Goal: Transaction & Acquisition: Obtain resource

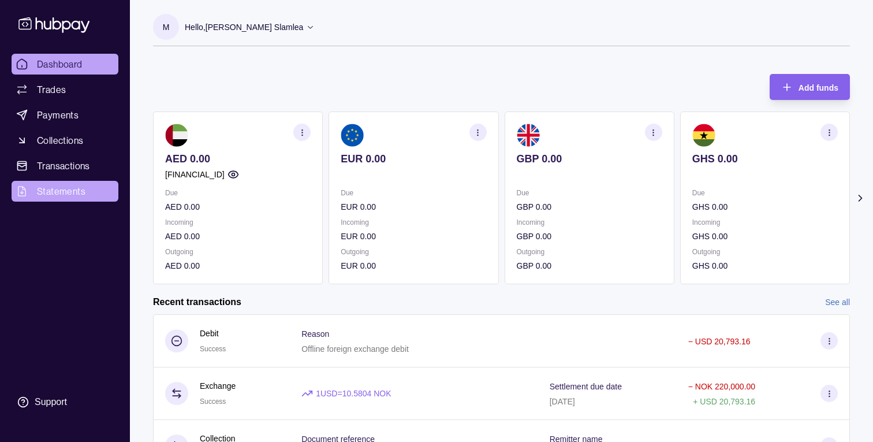
click at [59, 183] on link "Statements" at bounding box center [65, 191] width 107 height 21
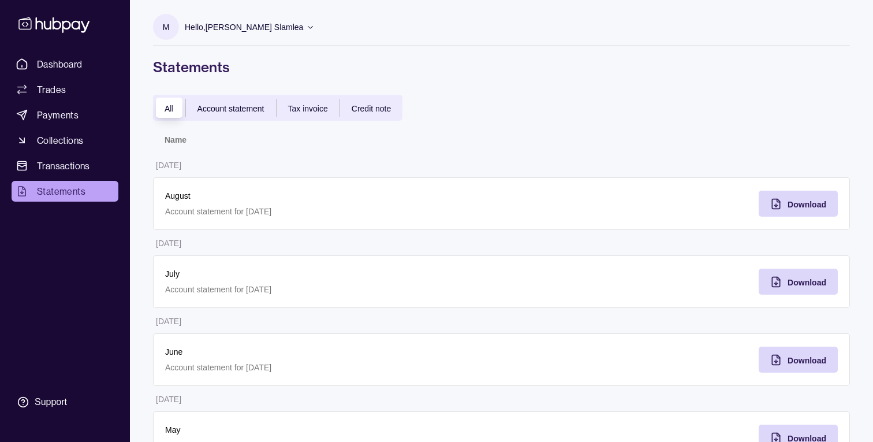
click at [251, 111] on span "Account statement" at bounding box center [231, 108] width 67 height 9
click at [167, 106] on span "All" at bounding box center [169, 108] width 9 height 9
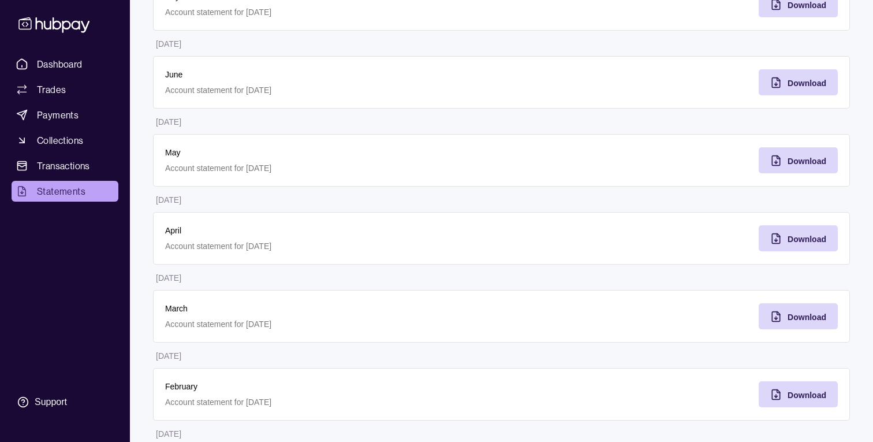
scroll to position [435, 0]
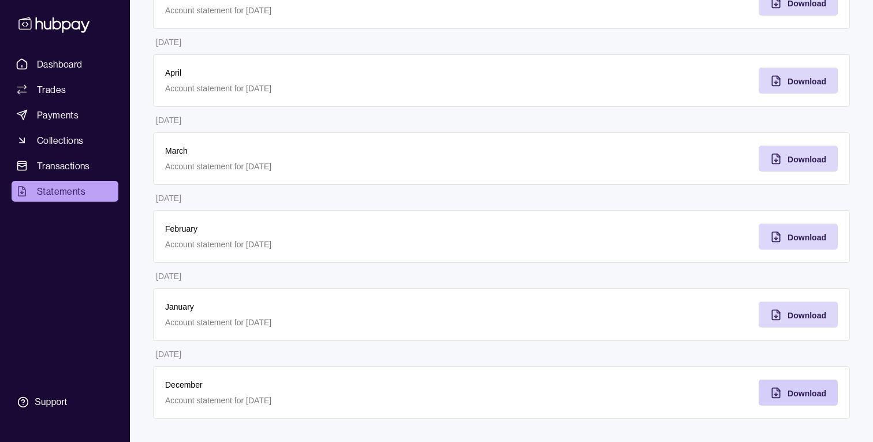
click at [784, 383] on div "Download" at bounding box center [789, 392] width 73 height 26
click at [796, 315] on span "Download" at bounding box center [807, 315] width 39 height 9
click at [792, 238] on span "Download" at bounding box center [807, 237] width 39 height 9
click at [790, 159] on span "Download" at bounding box center [807, 159] width 39 height 9
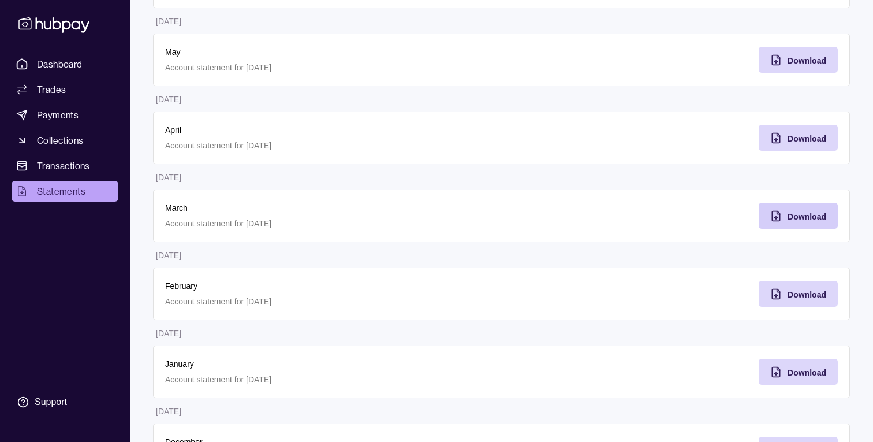
scroll to position [375, 0]
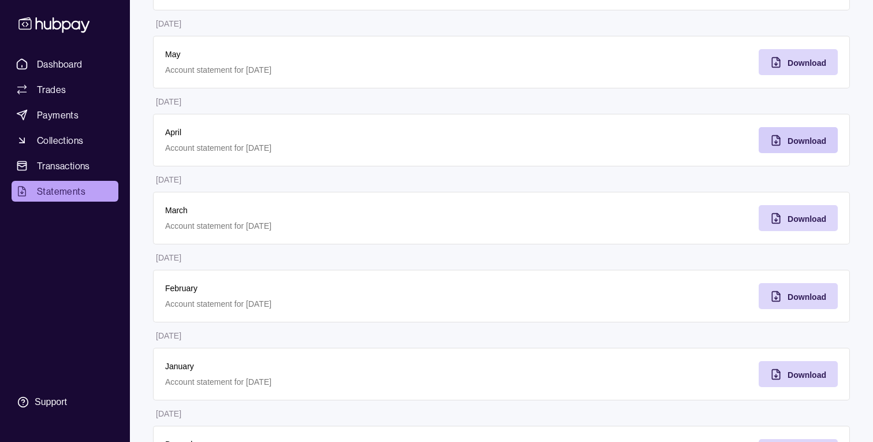
click at [790, 139] on span "Download" at bounding box center [807, 140] width 39 height 9
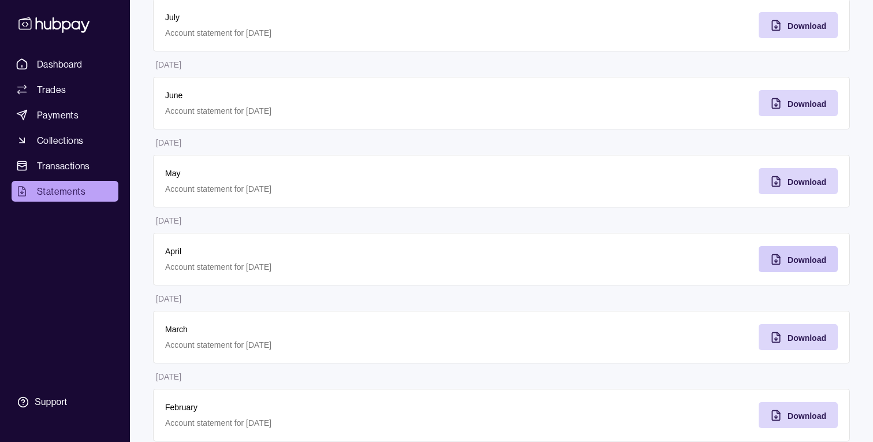
scroll to position [228, 0]
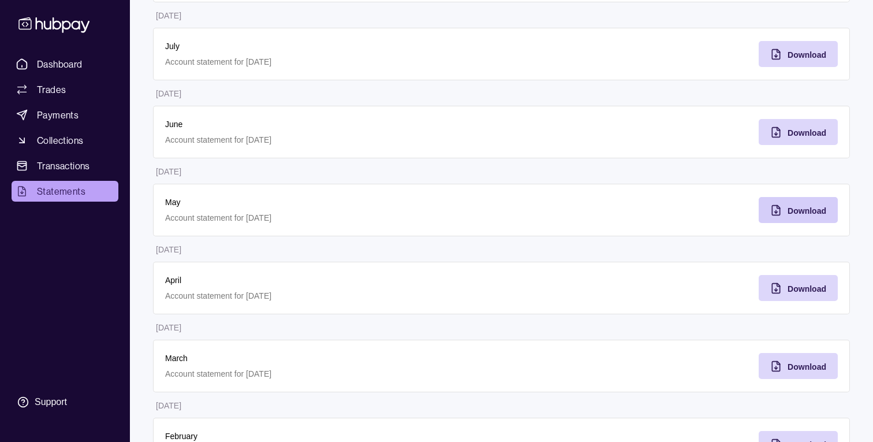
click at [795, 211] on span "Download" at bounding box center [807, 210] width 39 height 9
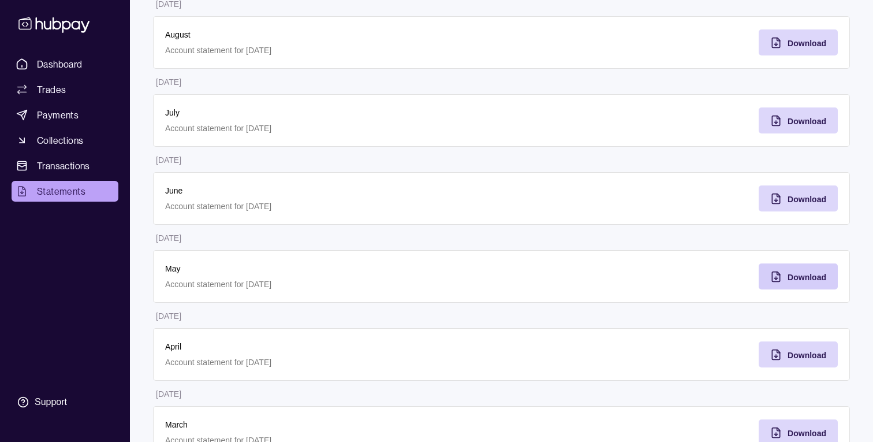
scroll to position [157, 0]
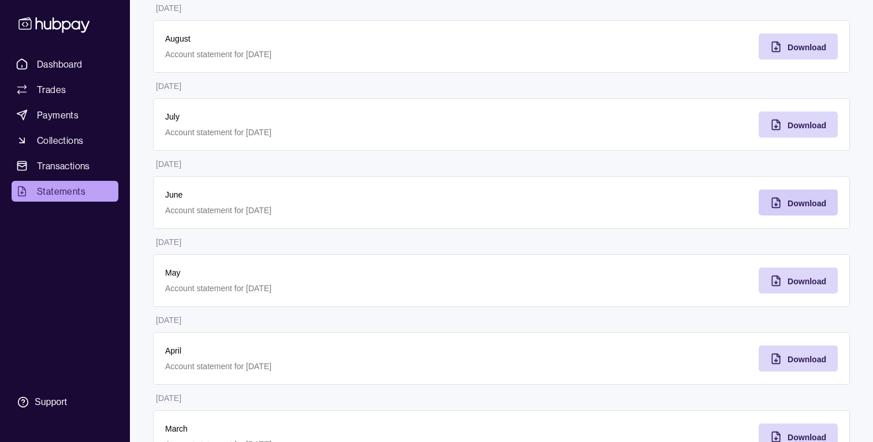
click at [794, 197] on div "Download" at bounding box center [807, 203] width 39 height 14
click at [855, 173] on section "All Account statement Tax invoice Credit note Name [DATE] August Account statem…" at bounding box center [501, 329] width 743 height 782
click at [796, 123] on span "Download" at bounding box center [807, 125] width 39 height 9
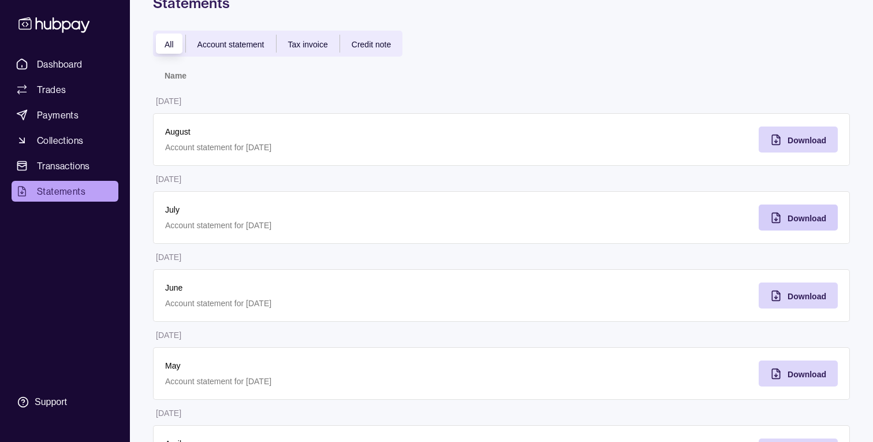
scroll to position [0, 0]
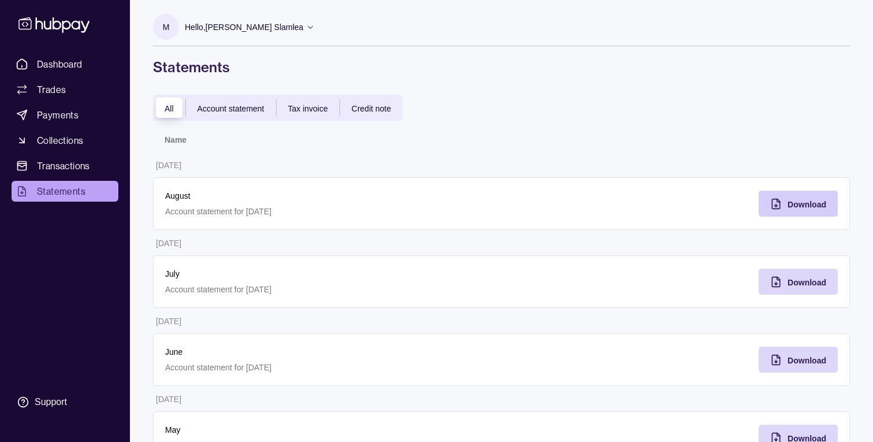
click at [794, 208] on span "Download" at bounding box center [807, 204] width 39 height 9
click at [449, 157] on td "[DATE]" at bounding box center [327, 164] width 349 height 25
click at [163, 66] on h1 "Statements" at bounding box center [501, 67] width 697 height 18
click at [155, 66] on h1 "Statements" at bounding box center [501, 67] width 697 height 18
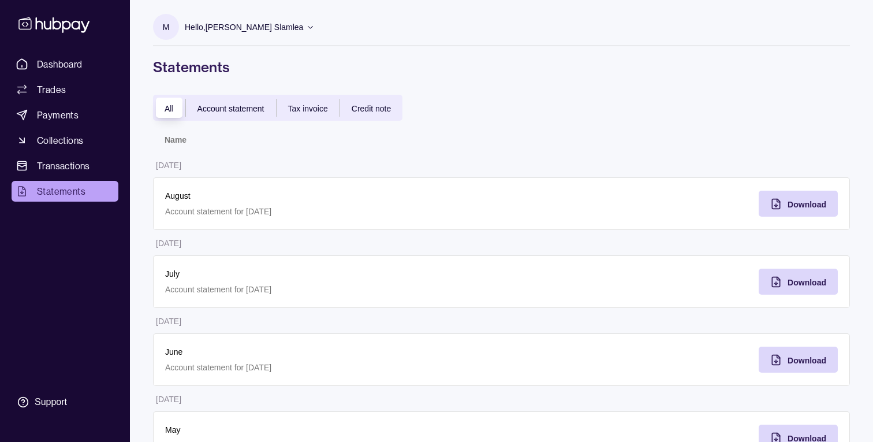
click at [300, 169] on td "[DATE]" at bounding box center [327, 164] width 349 height 25
click at [244, 28] on p "Hello, [PERSON_NAME] Slamlea" at bounding box center [244, 27] width 118 height 13
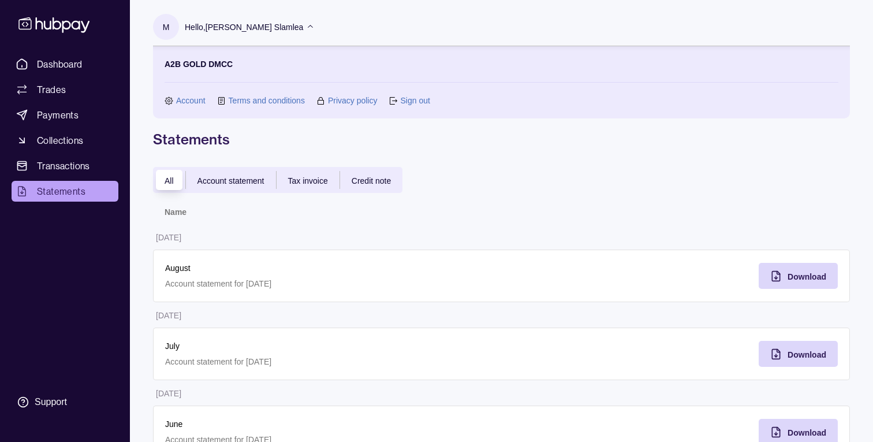
click at [420, 98] on link "Sign out" at bounding box center [414, 100] width 29 height 13
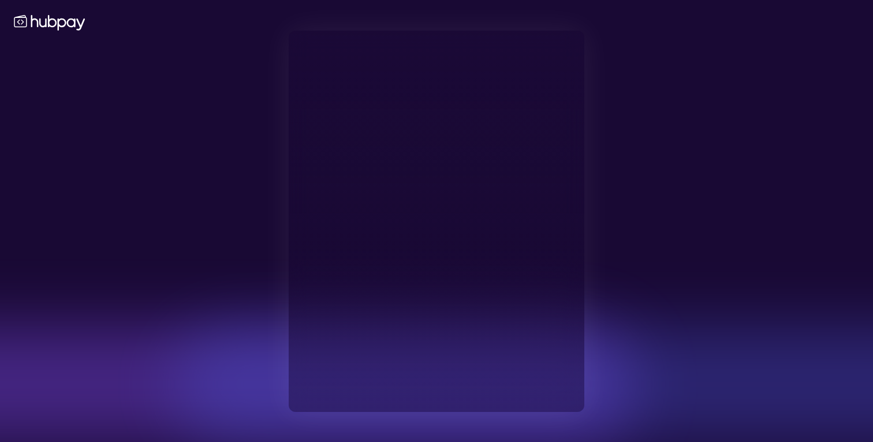
type input "**********"
